Goal: Communication & Community: Answer question/provide support

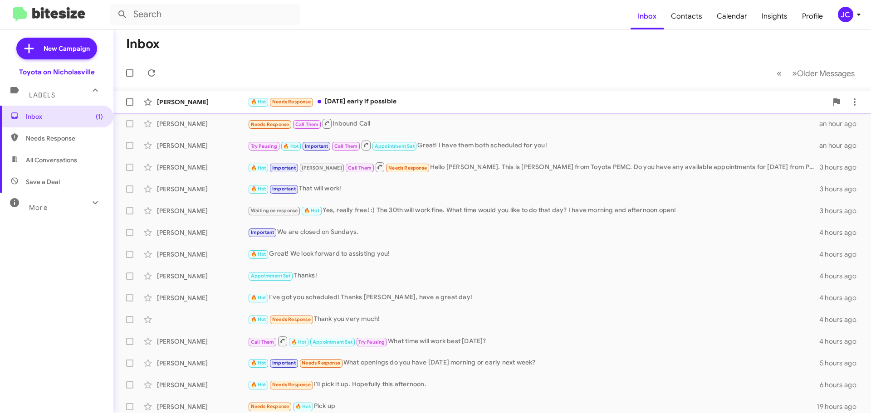
click at [203, 97] on div "[PERSON_NAME]" at bounding box center [202, 101] width 91 height 9
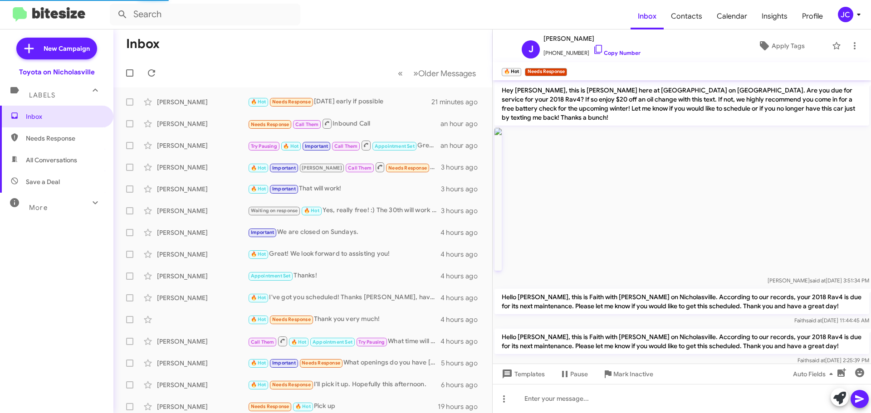
scroll to position [347, 0]
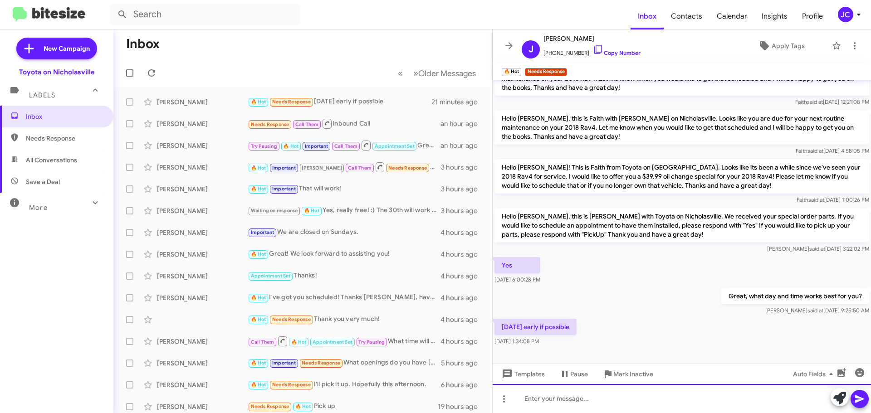
click at [583, 388] on div at bounding box center [681, 398] width 378 height 29
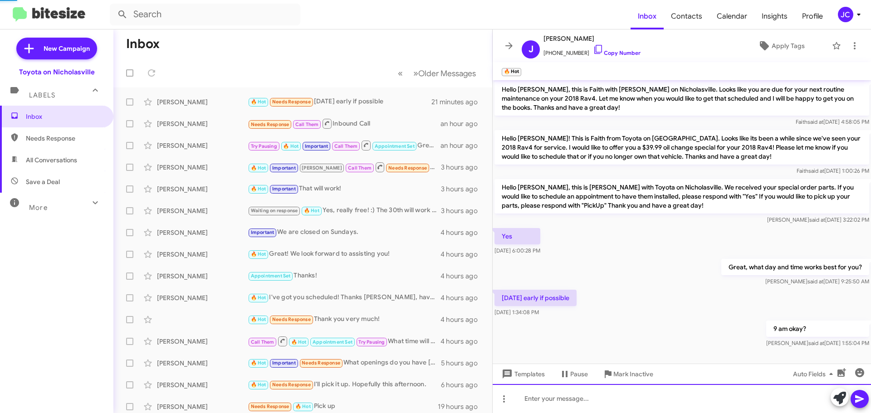
scroll to position [380, 0]
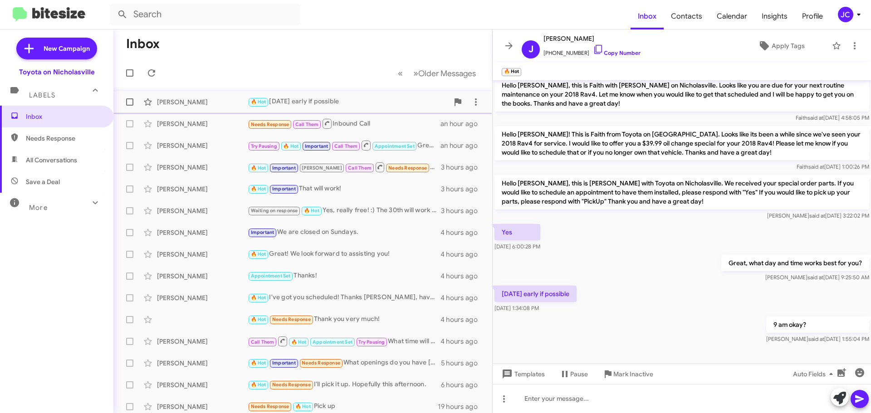
click at [189, 100] on div "[PERSON_NAME]" at bounding box center [202, 101] width 91 height 9
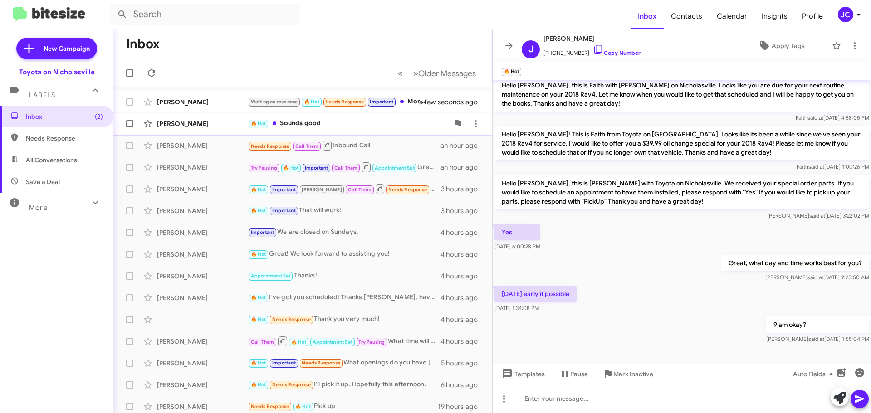
click at [180, 119] on div "[PERSON_NAME]" at bounding box center [202, 123] width 91 height 9
click at [543, 376] on span "Templates" at bounding box center [522, 374] width 45 height 16
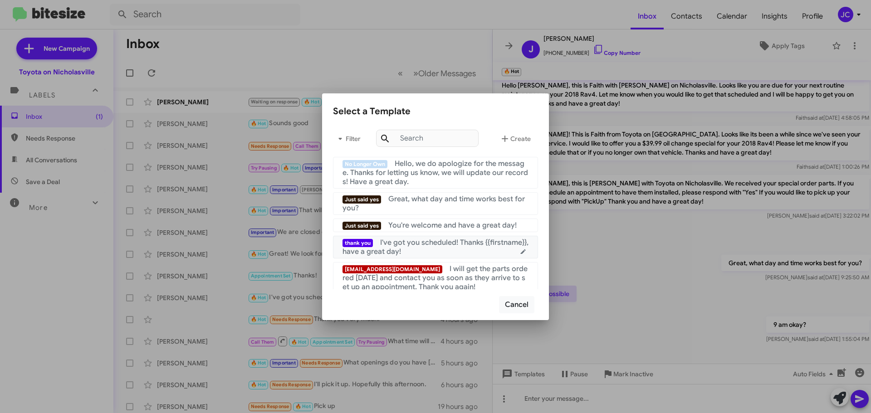
click at [433, 251] on div "thank you I've got you scheduled! Thanks {{firstname}}, have a great day!" at bounding box center [435, 247] width 186 height 18
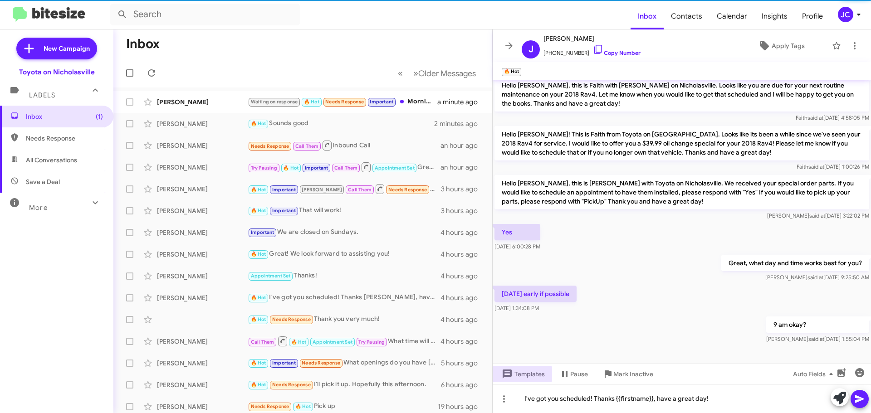
click at [857, 398] on icon at bounding box center [859, 399] width 9 height 8
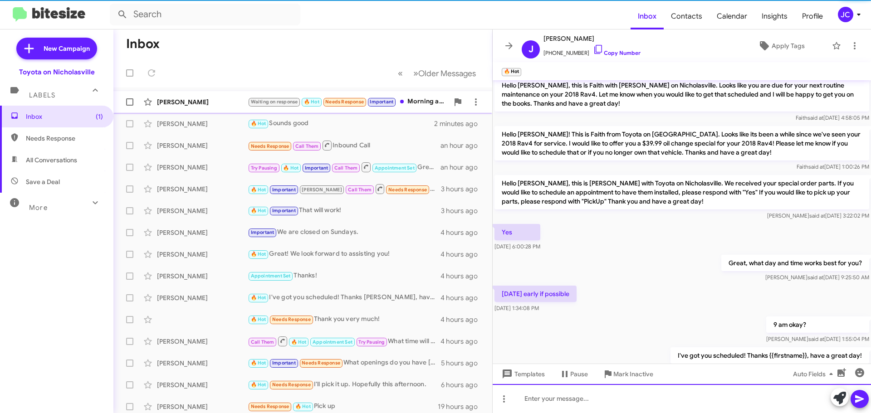
scroll to position [0, 0]
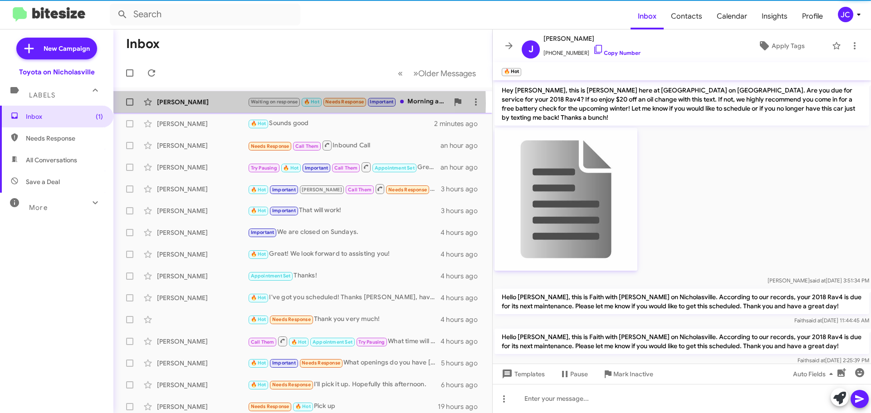
click at [182, 103] on div "[PERSON_NAME]" at bounding box center [202, 101] width 91 height 9
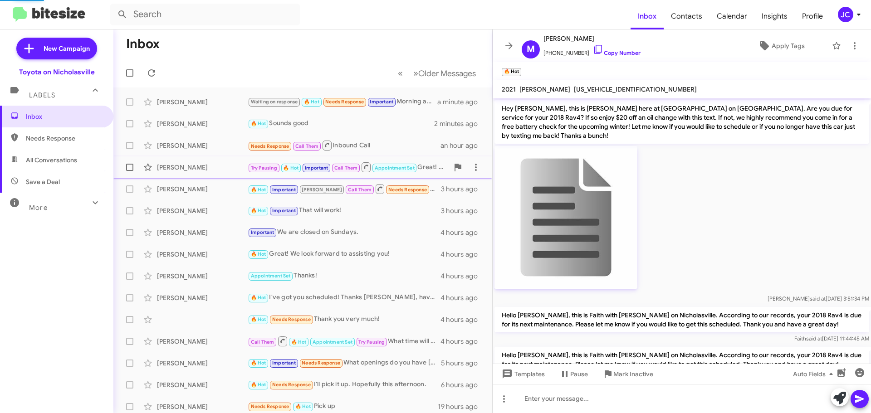
scroll to position [752, 0]
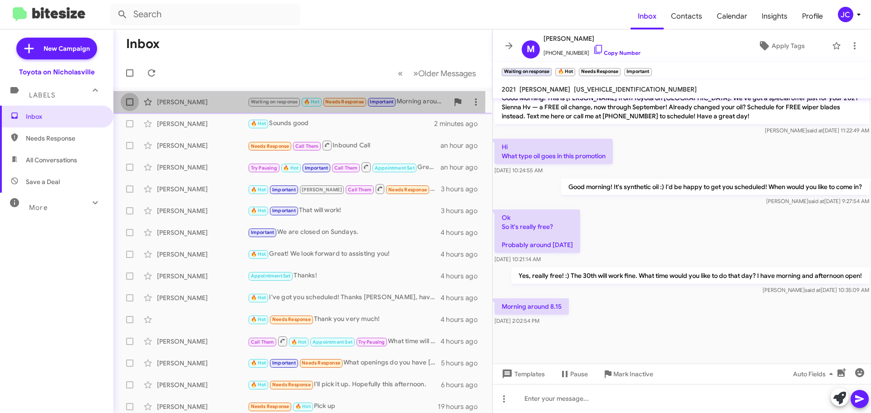
click at [131, 101] on span at bounding box center [129, 101] width 7 height 7
click at [130, 106] on input "checkbox" at bounding box center [129, 106] width 0 height 0
checkbox input "true"
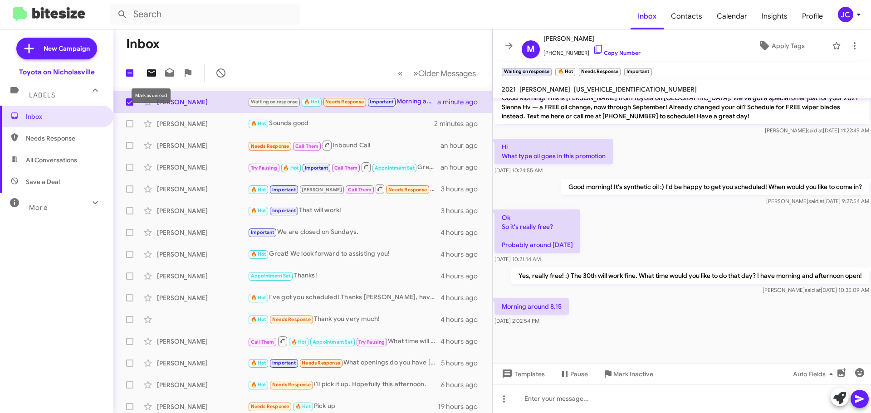
click at [151, 71] on icon at bounding box center [151, 72] width 9 height 7
